Goal: Information Seeking & Learning: Learn about a topic

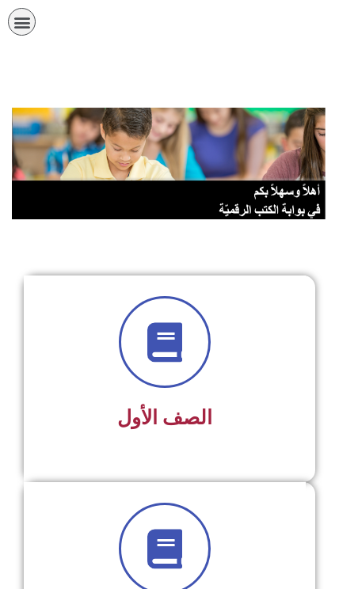
click at [180, 345] on icon at bounding box center [165, 342] width 40 height 40
click at [254, 415] on h3 "الصف الأول" at bounding box center [164, 418] width 241 height 24
click at [166, 379] on span at bounding box center [165, 342] width 92 height 92
click at [153, 342] on icon at bounding box center [165, 342] width 40 height 40
click at [22, 29] on icon "כפתור פתיחת תפריט" at bounding box center [21, 21] width 17 height 17
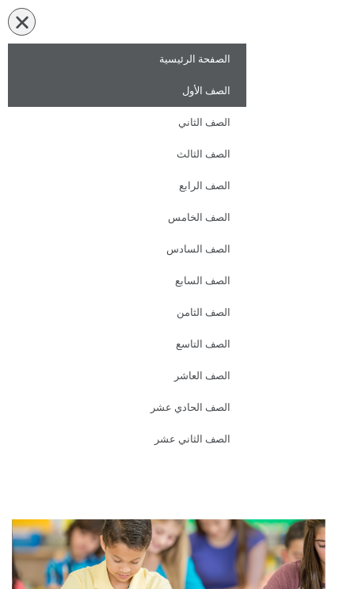
click at [191, 87] on link "الصف الأول" at bounding box center [127, 91] width 238 height 32
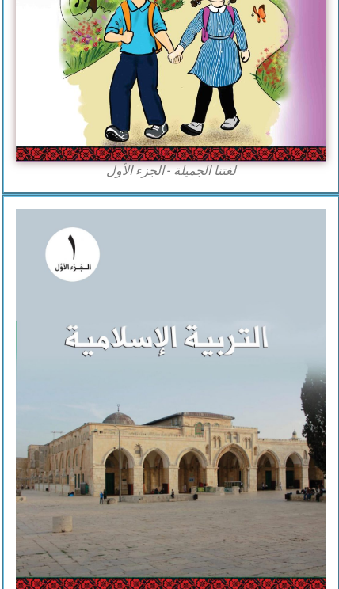
scroll to position [462, 0]
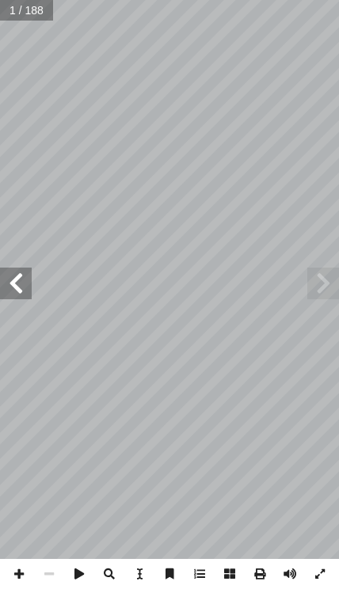
click at [10, 291] on span at bounding box center [16, 284] width 32 height 32
click at [4, 281] on span at bounding box center [16, 284] width 32 height 32
click at [8, 288] on span at bounding box center [16, 284] width 32 height 32
click at [15, 285] on span at bounding box center [16, 284] width 32 height 32
click at [17, 286] on span at bounding box center [16, 284] width 32 height 32
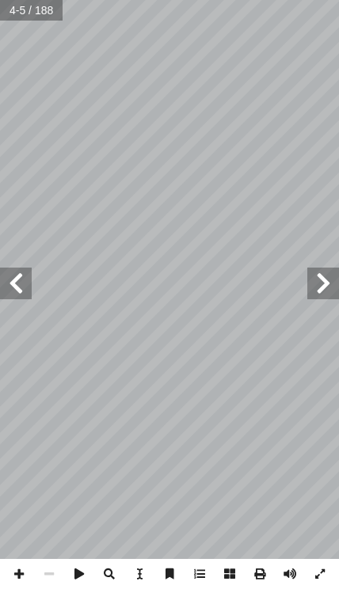
click at [28, 288] on span at bounding box center [16, 284] width 32 height 32
click at [13, 280] on span at bounding box center [16, 284] width 32 height 32
click at [23, 282] on span at bounding box center [16, 284] width 32 height 32
click at [18, 285] on span at bounding box center [16, 284] width 32 height 32
click at [10, 281] on span at bounding box center [16, 284] width 32 height 32
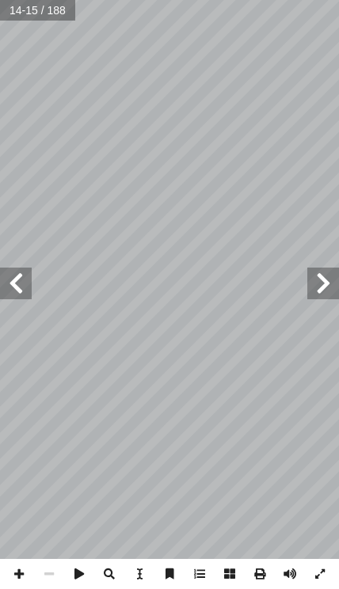
click at [29, 287] on span at bounding box center [16, 284] width 32 height 32
click at [25, 285] on span at bounding box center [16, 284] width 32 height 32
click at [19, 279] on span at bounding box center [16, 284] width 32 height 32
click at [10, 280] on span at bounding box center [16, 284] width 32 height 32
